Goal: Communication & Community: Share content

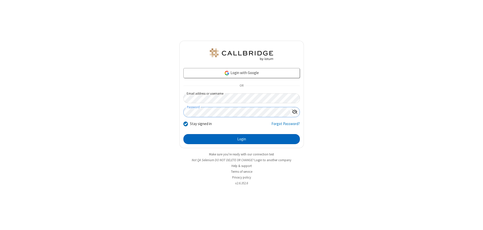
click at [241, 139] on button "Login" at bounding box center [241, 139] width 116 height 10
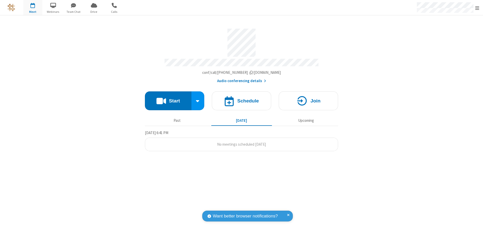
click at [168, 99] on button "Start" at bounding box center [168, 101] width 47 height 19
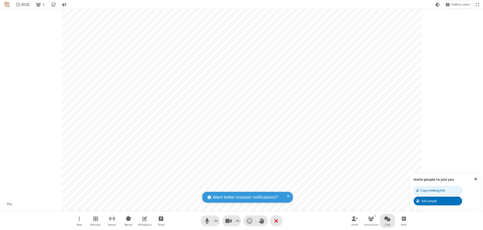
click at [387, 219] on span "Open chat" at bounding box center [387, 219] width 6 height 6
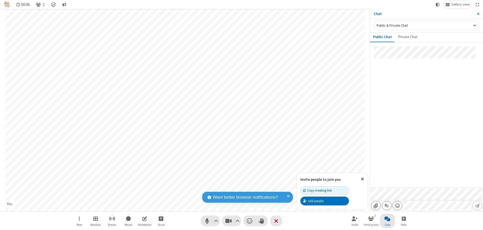
type input "C:\fakepath\doc_test.docx"
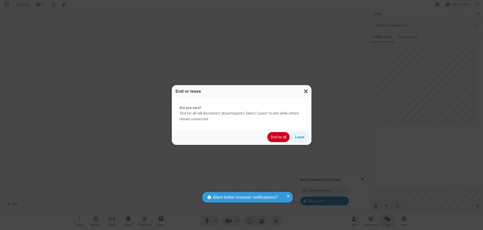
click at [279, 137] on button "End for all" at bounding box center [278, 137] width 22 height 10
